Goal: Use online tool/utility: Utilize a website feature to perform a specific function

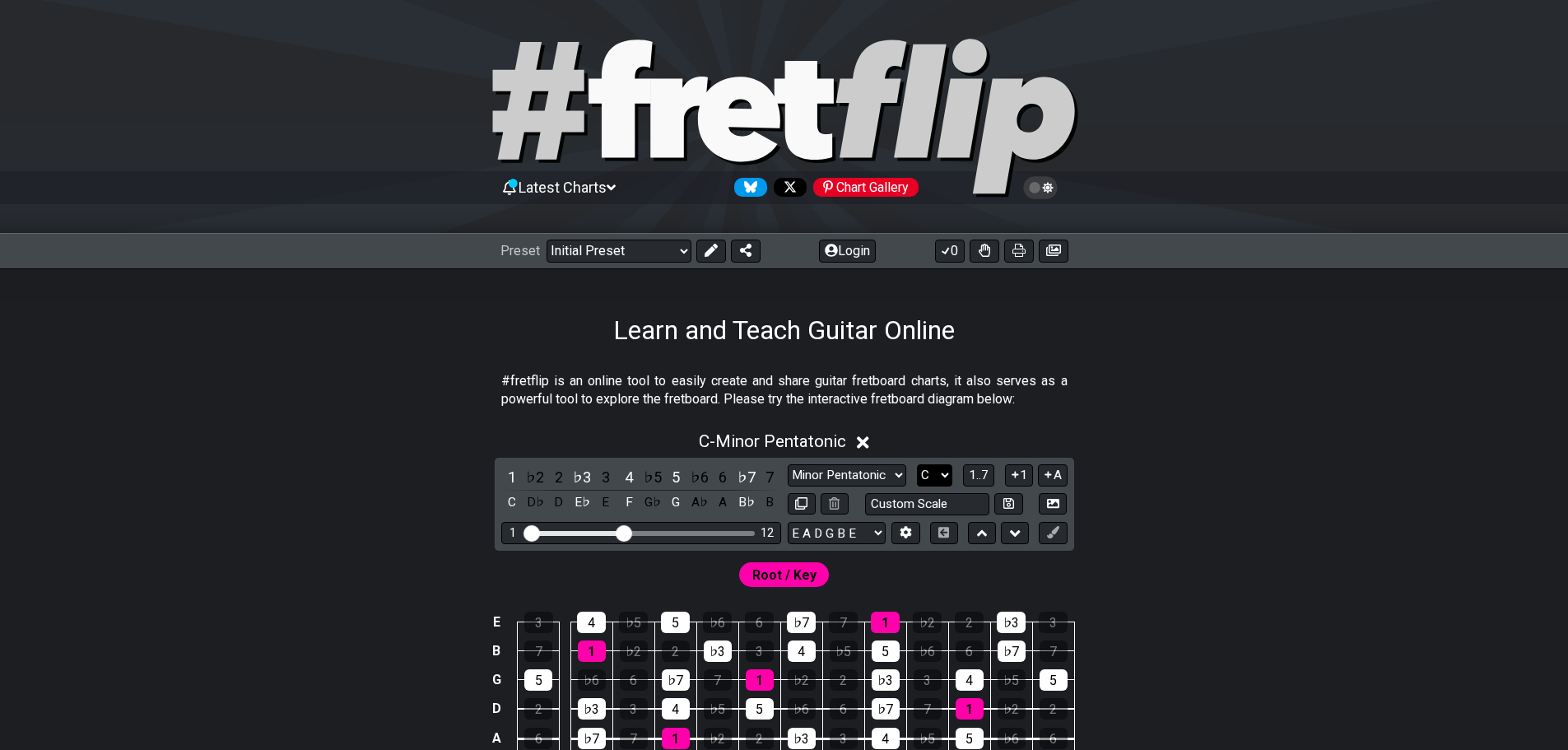
click at [937, 465] on select "A♭ A A♯ B♭ B C C♯ D♭ D D♯ E♭ E F F♯ G♭ G G♯" at bounding box center [935, 476] width 36 height 23
click at [917, 465] on select "A♭ A A♯ B♭ B C C♯ D♭ D D♯ E♭ E F F♯ G♭ G G♯" at bounding box center [935, 476] width 36 height 23
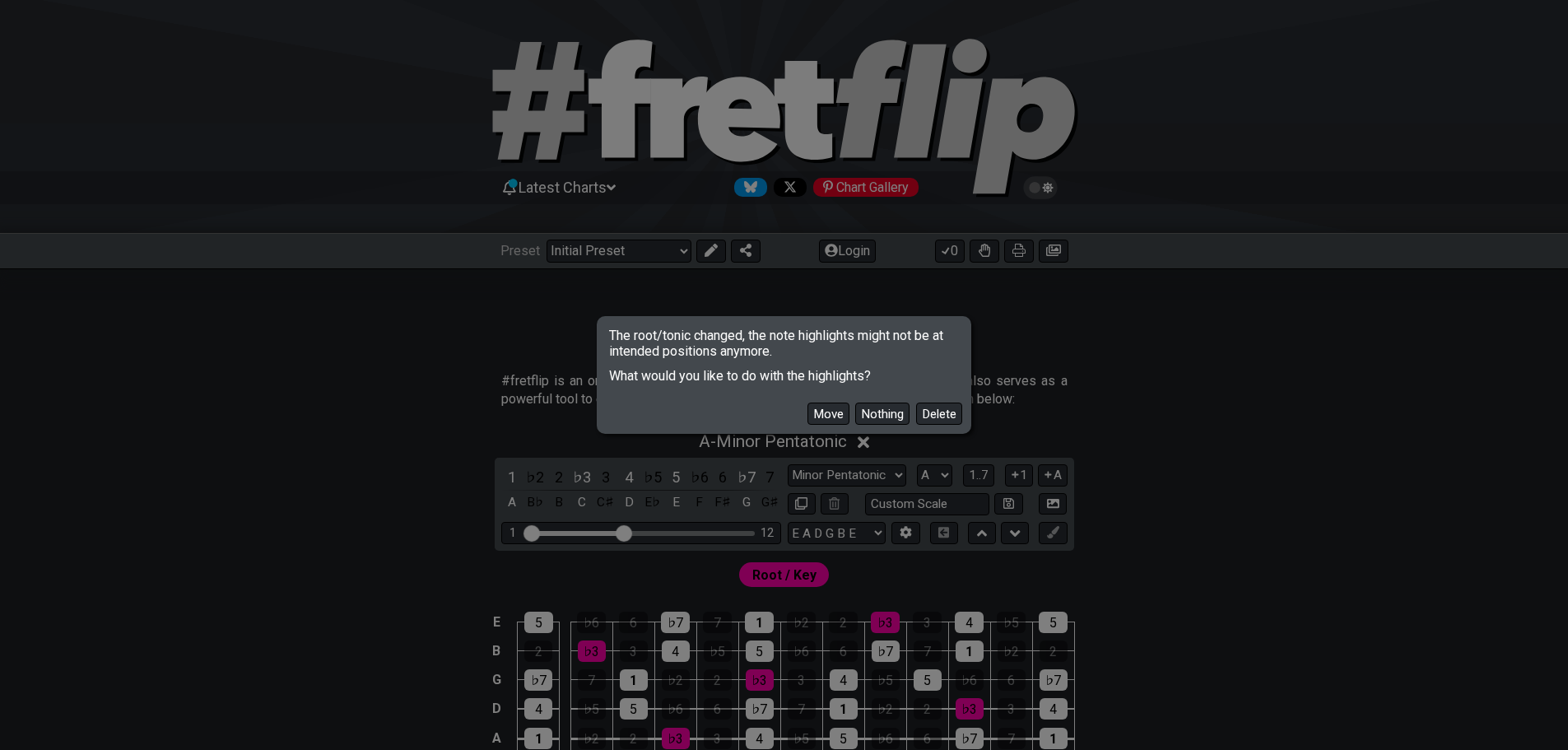
click at [892, 409] on button "Nothing" at bounding box center [883, 414] width 54 height 23
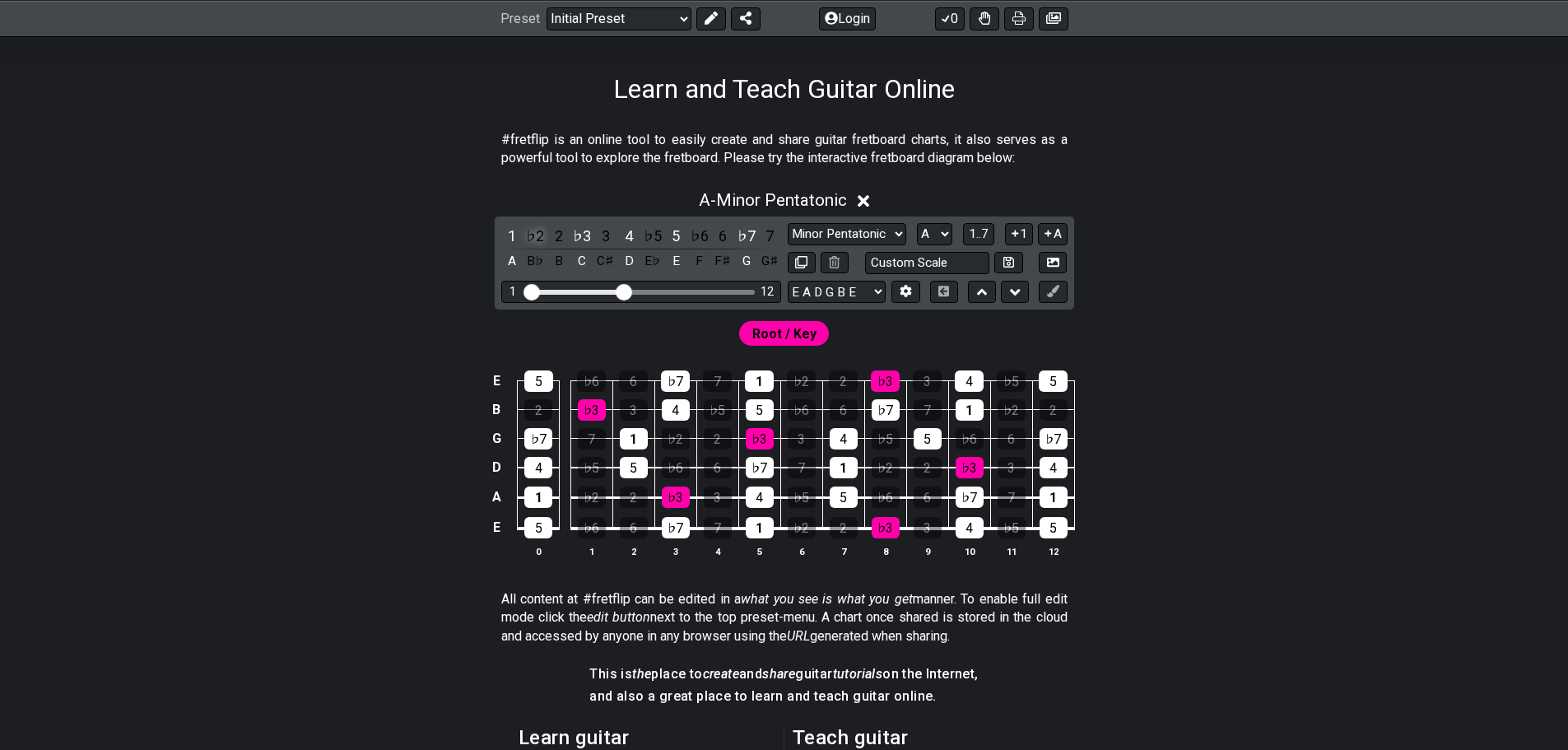
scroll to position [247, 0]
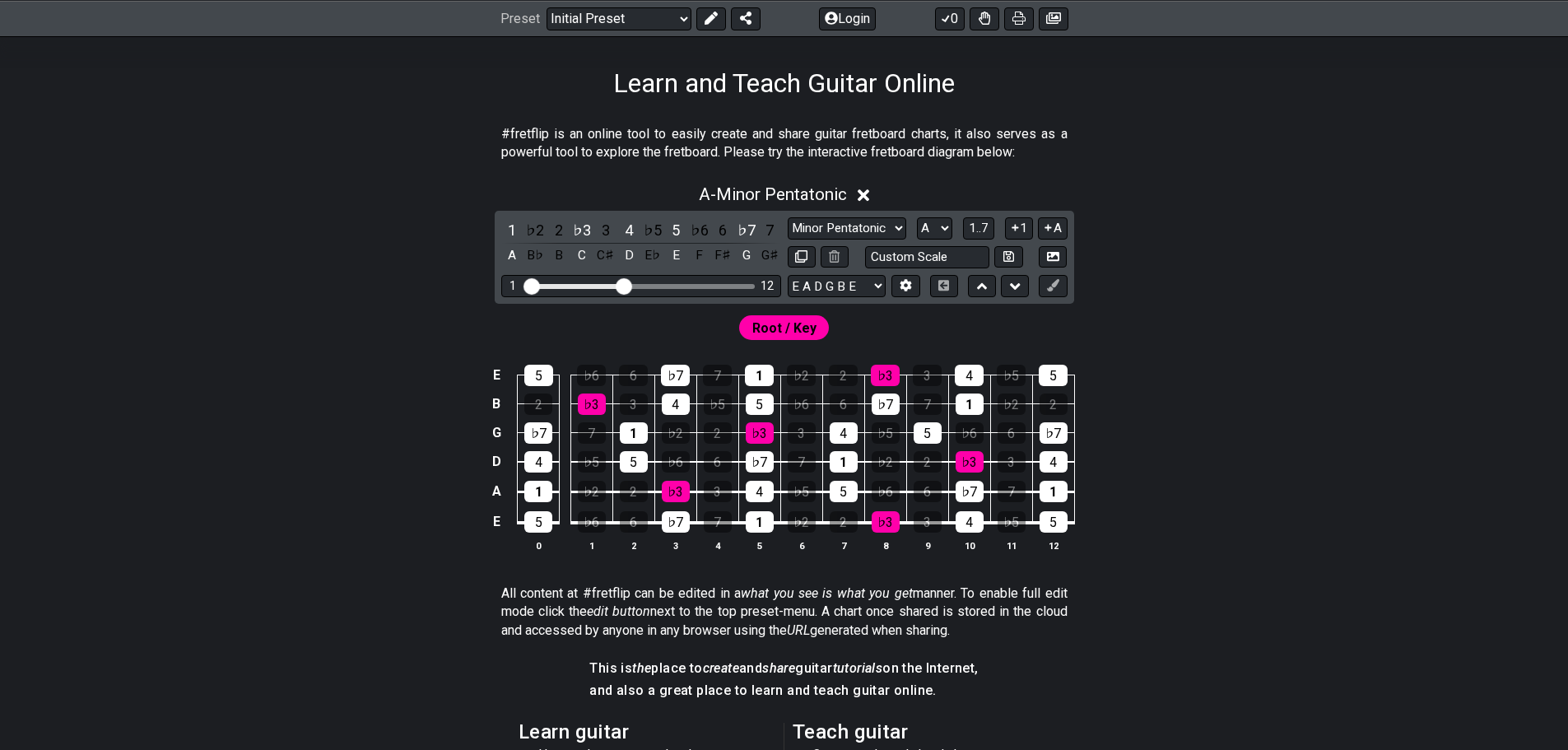
click at [683, 288] on div "Visible fret range" at bounding box center [641, 287] width 228 height 5
click at [702, 288] on div "Visible fret range" at bounding box center [641, 287] width 228 height 5
drag, startPoint x: 627, startPoint y: 282, endPoint x: 711, endPoint y: 293, distance: 84.7
click at [711, 285] on input "Visible fret range" at bounding box center [641, 285] width 234 height 0
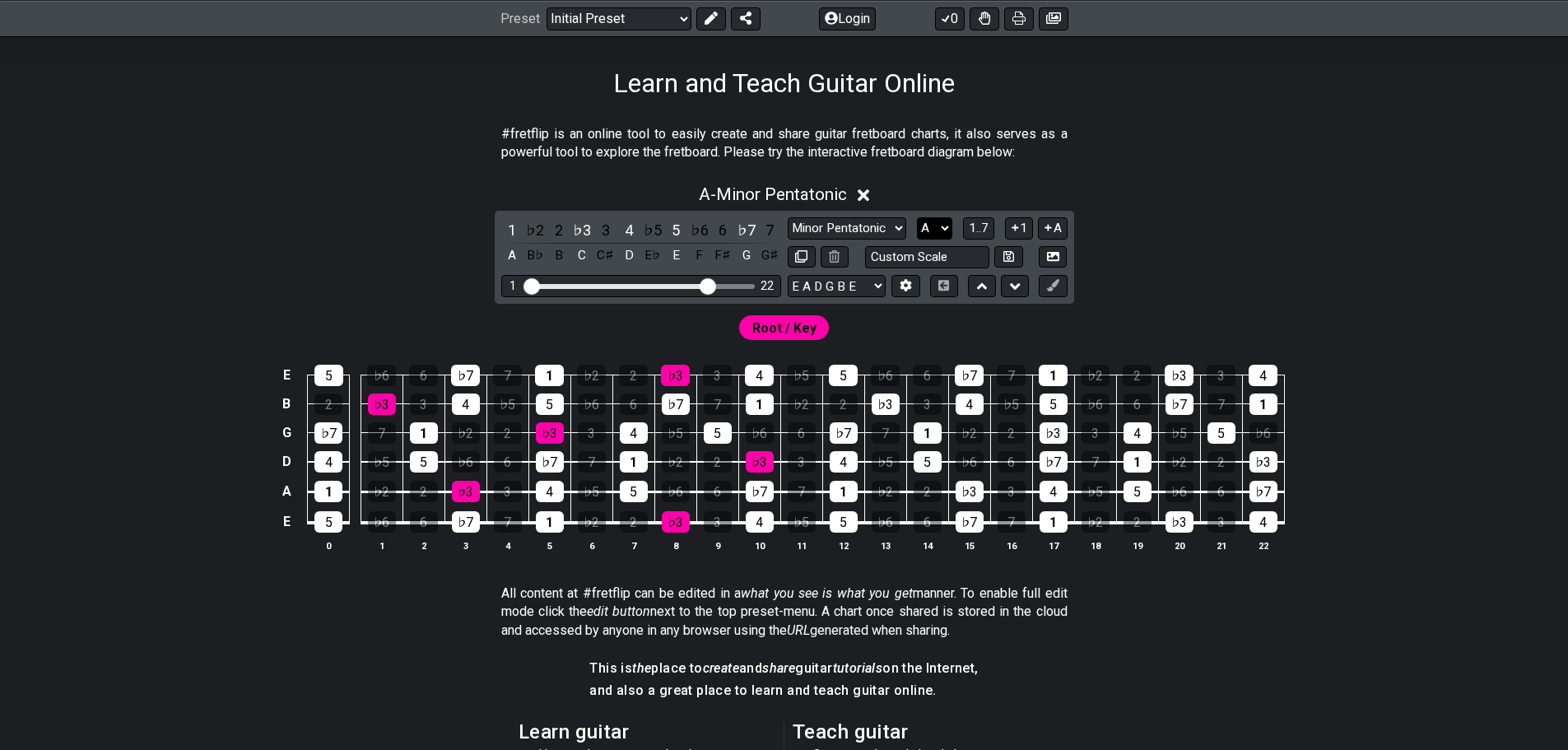
click at [944, 230] on select "A♭ A A♯ B♭ B C C♯ D♭ D D♯ E♭ E F F♯ G♭ G G♯" at bounding box center [935, 229] width 36 height 23
click at [917, 218] on select "A♭ A A♯ B♭ B C C♯ D♭ D D♯ E♭ E F F♯ G♭ G G♯" at bounding box center [935, 229] width 36 height 23
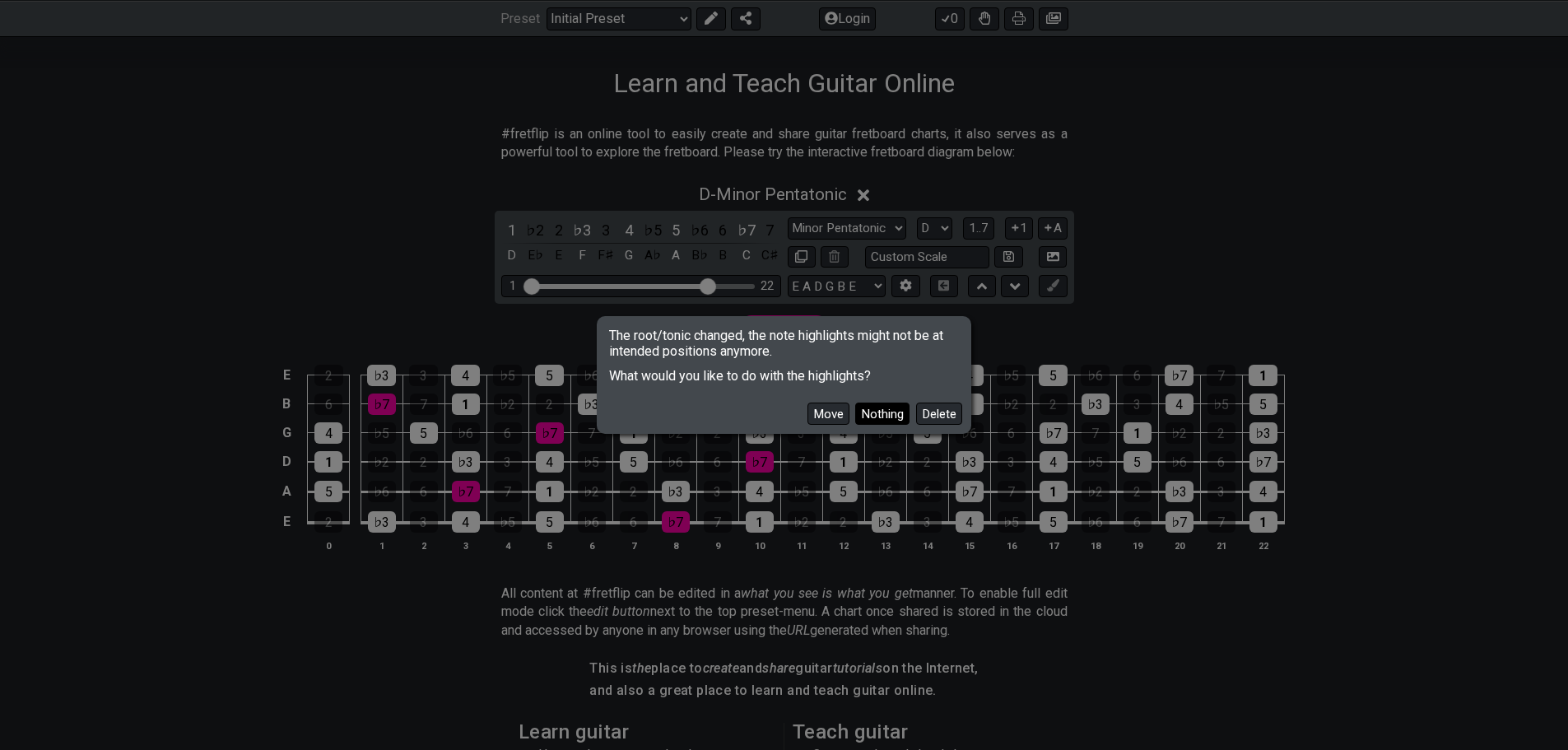
click at [869, 420] on button "Nothing" at bounding box center [883, 414] width 54 height 23
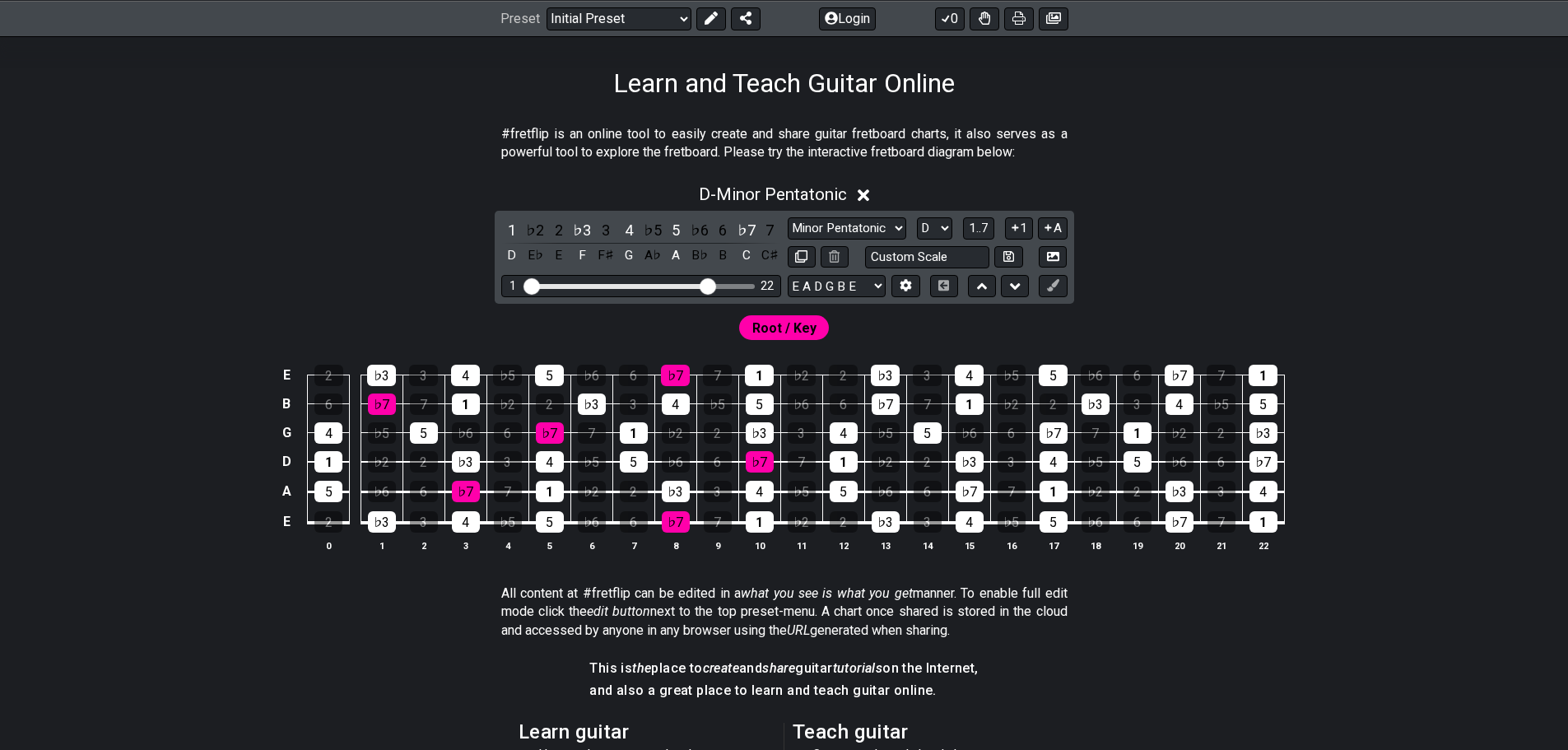
click at [952, 228] on div "Minor Pentatonic Click to edit Minor Pentatonic Major Pentatonic Minor Blues Ma…" at bounding box center [928, 229] width 280 height 23
click at [946, 231] on select "A♭ A A♯ B♭ B C C♯ D♭ D D♯ E♭ E F F♯ G♭ G G♯" at bounding box center [935, 229] width 36 height 23
click at [917, 218] on select "A♭ A A♯ B♭ B C C♯ D♭ D D♯ E♭ E F F♯ G♭ G G♯" at bounding box center [935, 229] width 36 height 23
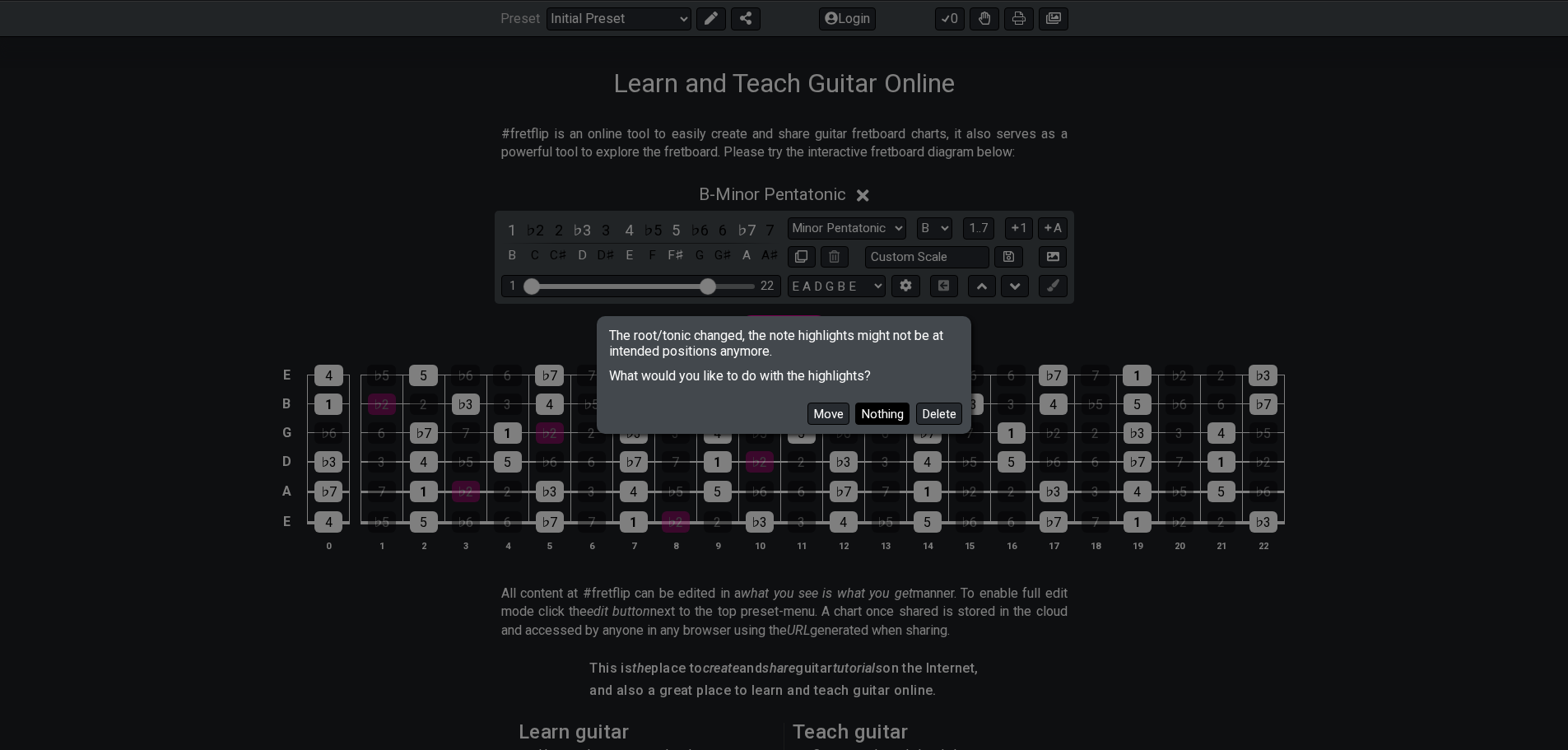
click at [877, 420] on button "Nothing" at bounding box center [883, 414] width 54 height 23
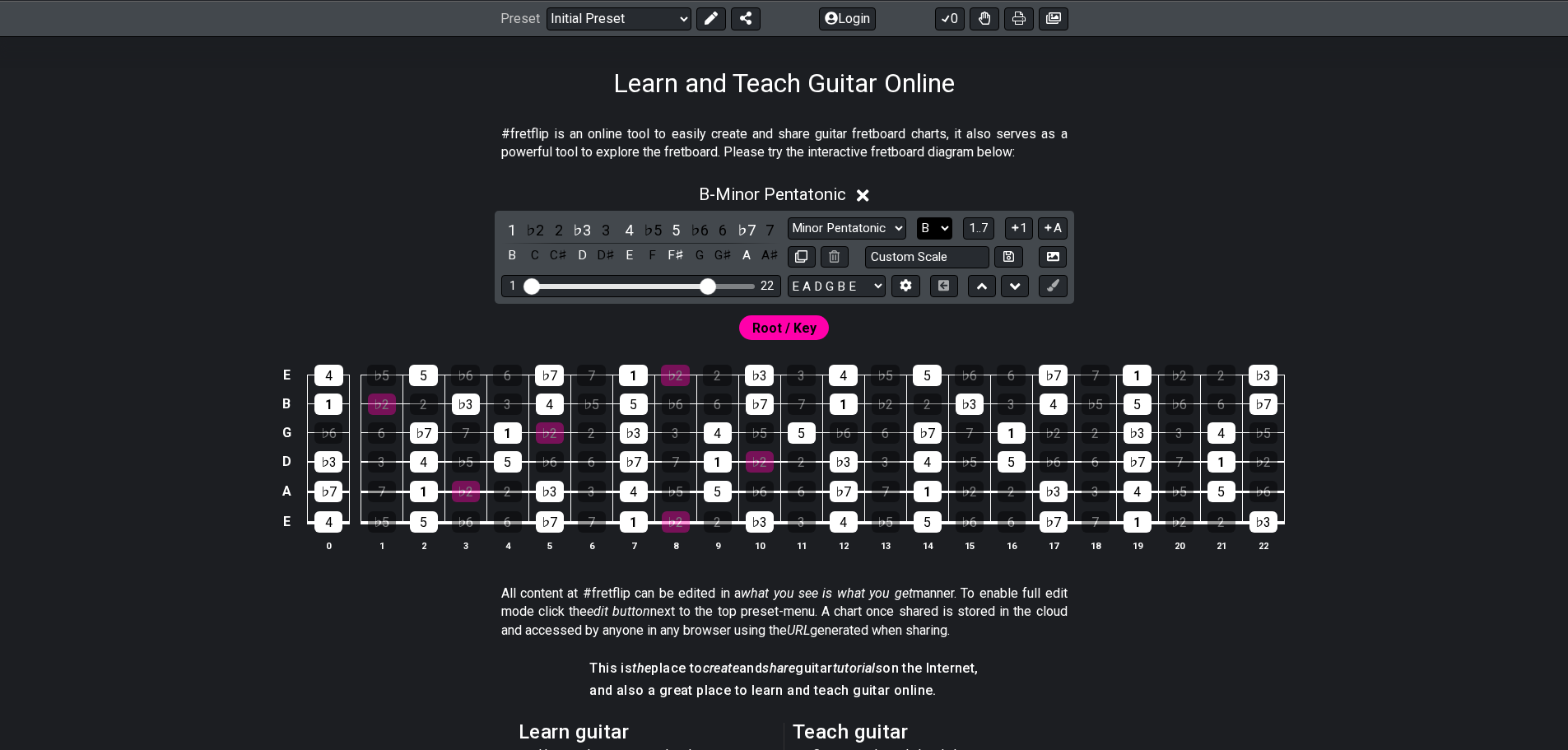
click at [943, 231] on select "A♭ A A♯ B♭ B C C♯ D♭ D D♯ E♭ E F F♯ G♭ G G♯" at bounding box center [935, 229] width 36 height 23
click at [917, 218] on select "A♭ A A♯ B♭ B C C♯ D♭ D D♯ E♭ E F F♯ G♭ G G♯" at bounding box center [935, 229] width 36 height 23
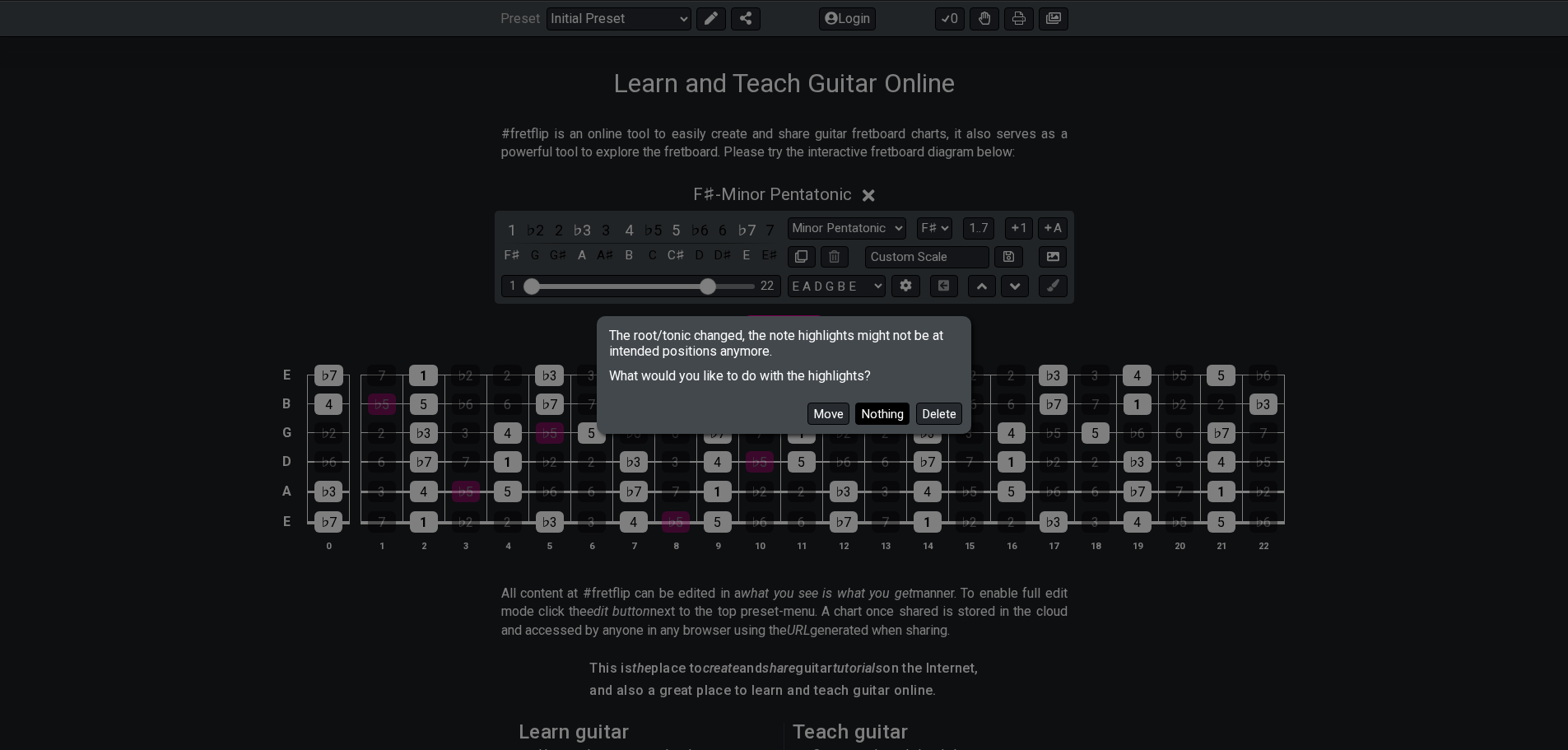
click at [876, 403] on button "Nothing" at bounding box center [883, 414] width 54 height 23
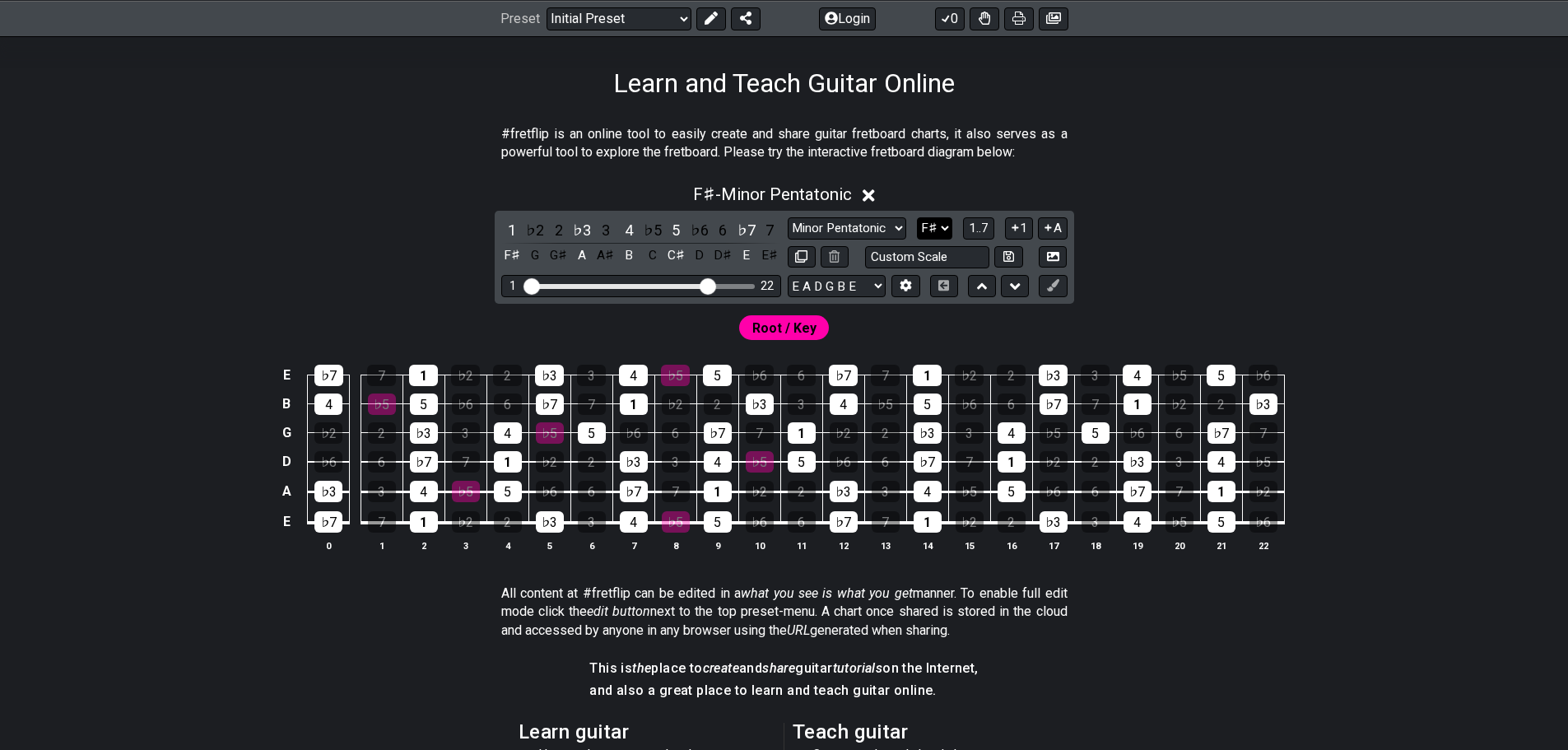
click at [951, 224] on div "Minor Pentatonic Click to edit Minor Pentatonic Major Pentatonic Minor Blues Ma…" at bounding box center [928, 229] width 280 height 23
click at [949, 225] on select "A♭ A A♯ B♭ B C C♯ D♭ D D♯ E♭ E F F♯ G♭ G G♯" at bounding box center [935, 229] width 36 height 23
select select "G"
click at [917, 218] on select "A♭ A A♯ B♭ B C C♯ D♭ D D♯ E♭ E F F♯ G♭ G G♯" at bounding box center [935, 229] width 36 height 23
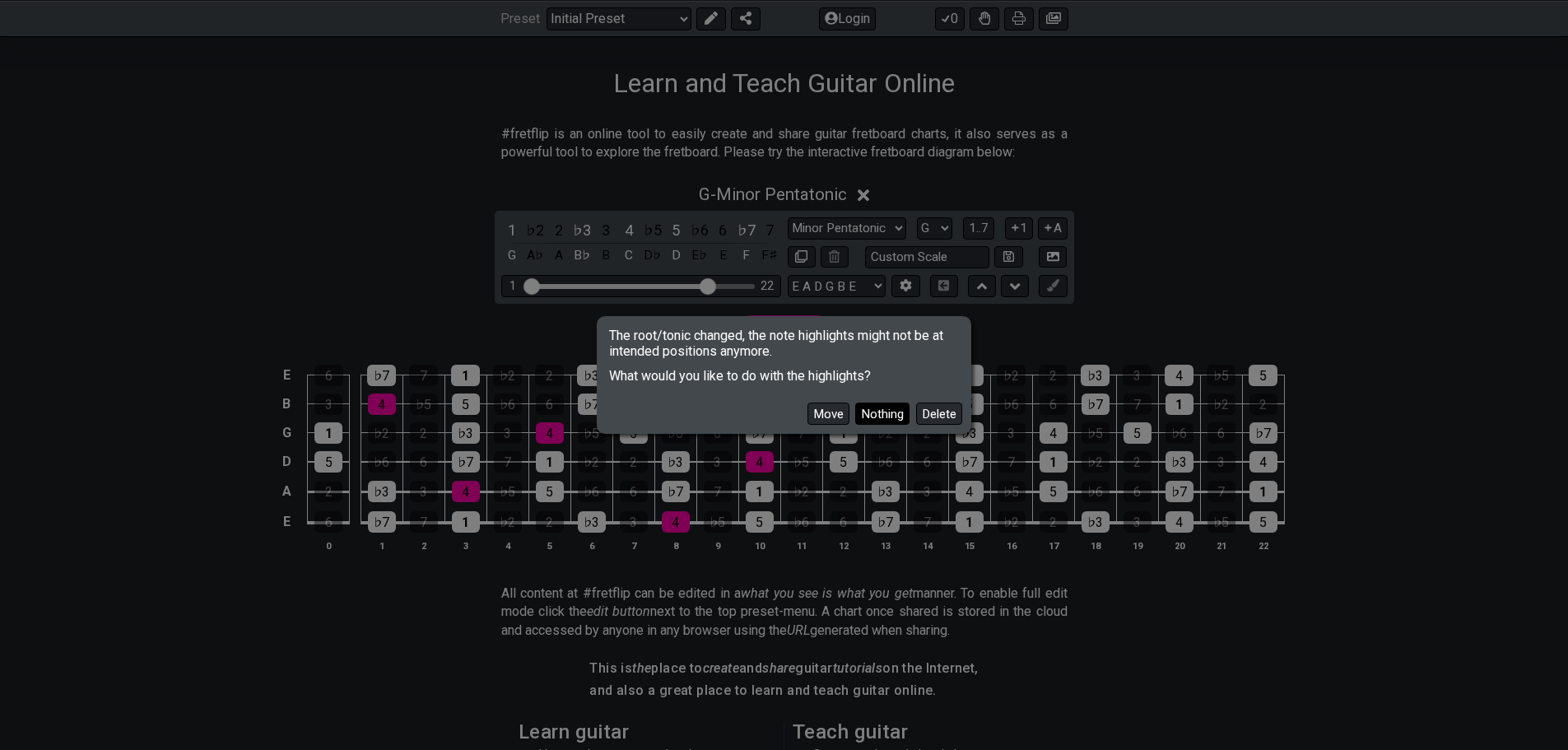
click at [865, 414] on button "Nothing" at bounding box center [883, 414] width 54 height 23
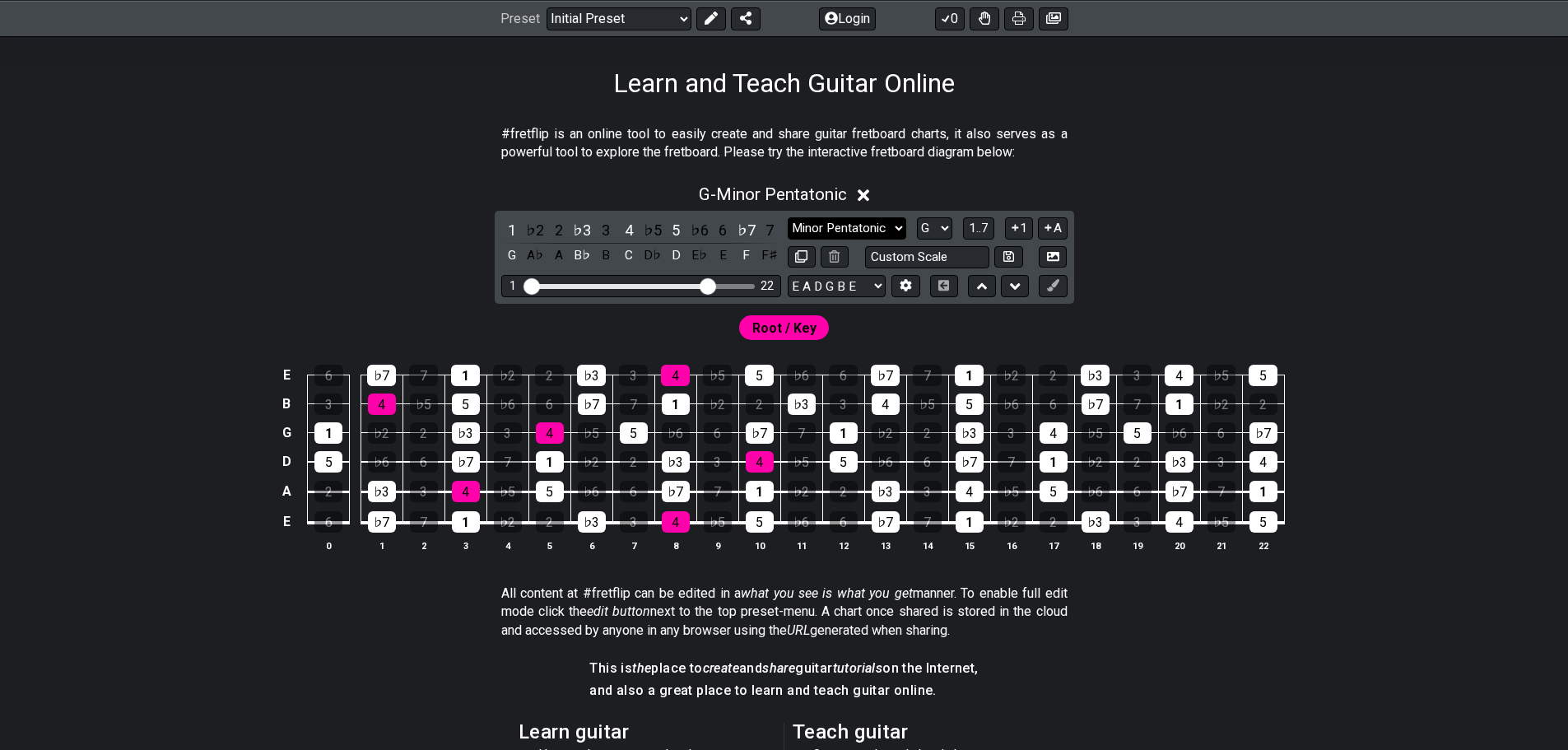
click at [861, 225] on select "Minor Pentatonic Click to edit Minor Pentatonic Major Pentatonic Minor Blues Ma…" at bounding box center [847, 229] width 118 height 23
select select "Major Blues"
click at [788, 218] on select "Minor Pentatonic Click to edit Minor Pentatonic Major Pentatonic Minor Blues Ma…" at bounding box center [847, 229] width 118 height 23
